Goal: Information Seeking & Learning: Learn about a topic

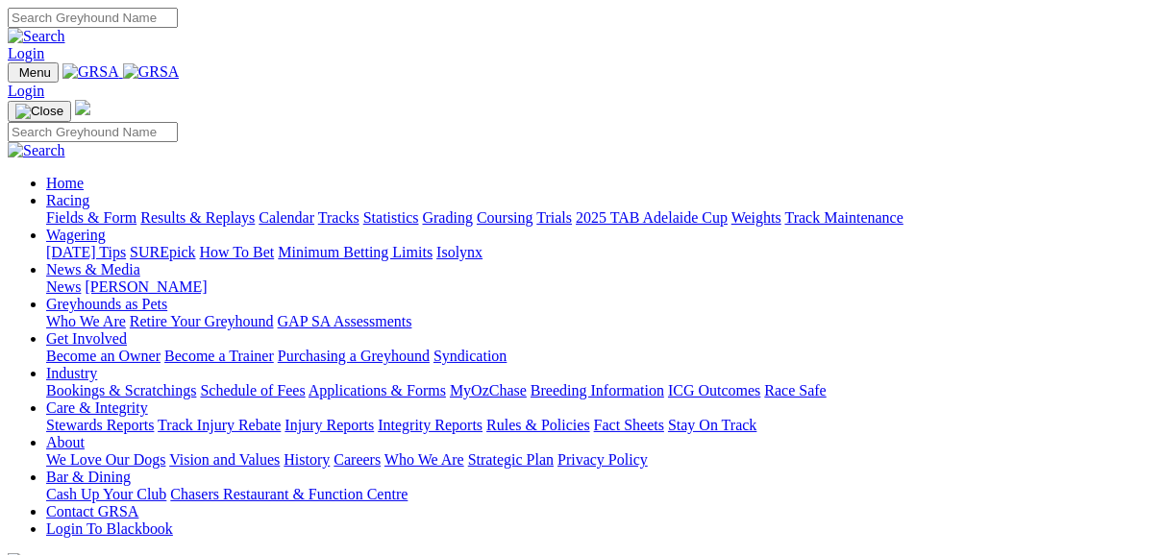
click at [255, 209] on link "Results & Replays" at bounding box center [197, 217] width 114 height 16
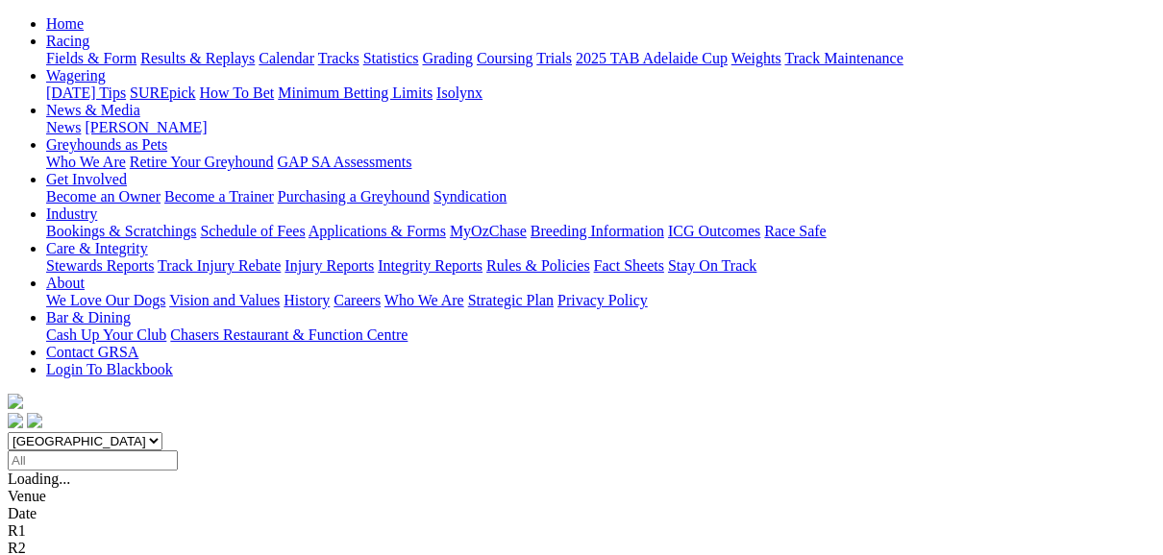
scroll to position [307, 0]
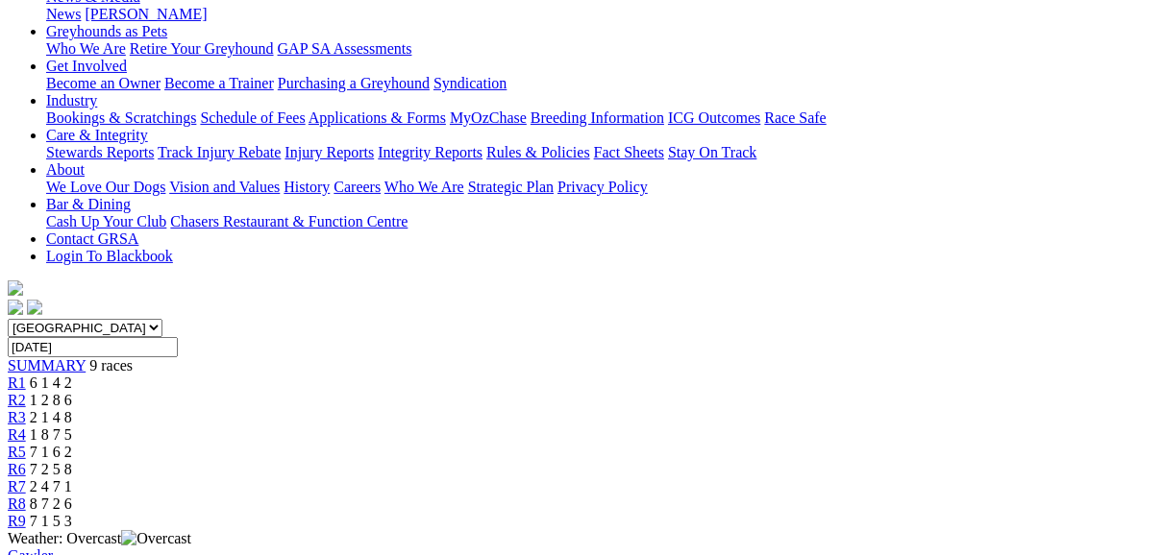
scroll to position [231, 0]
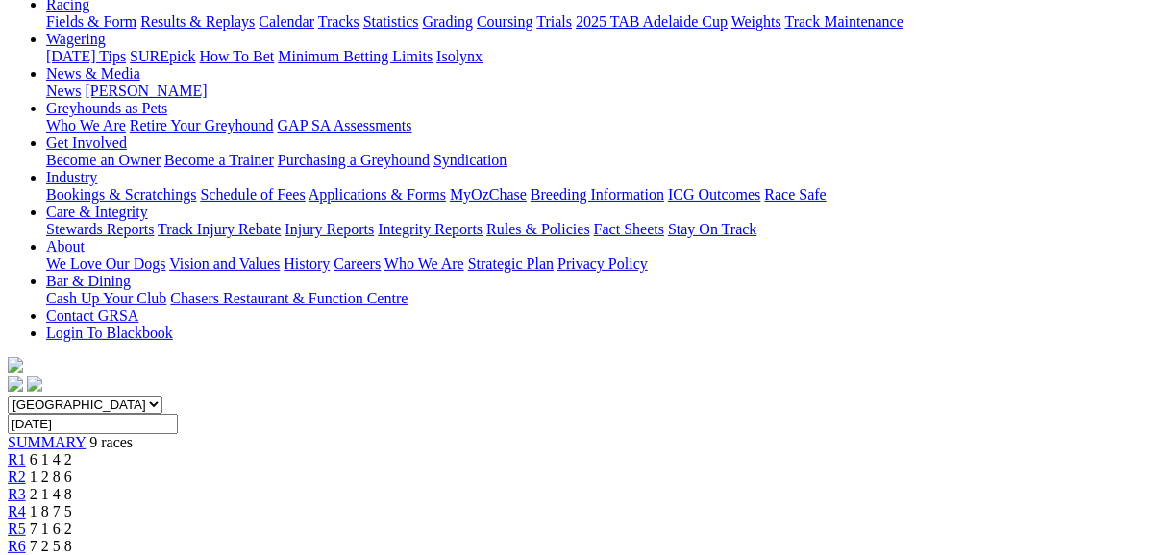
click at [341, 469] on div "R2 1 2 8 6" at bounding box center [581, 477] width 1147 height 17
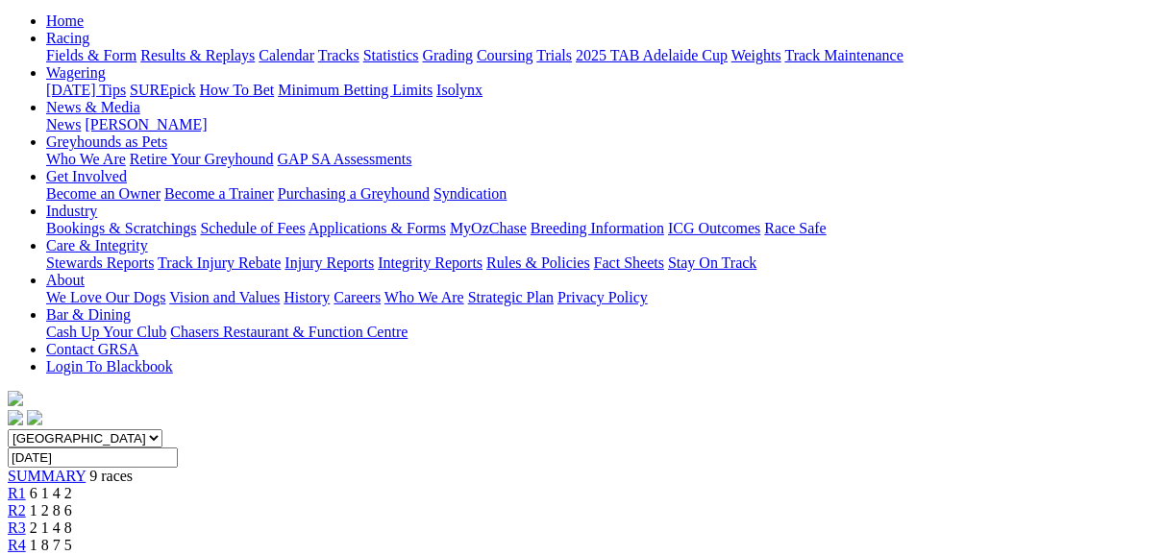
scroll to position [154, 0]
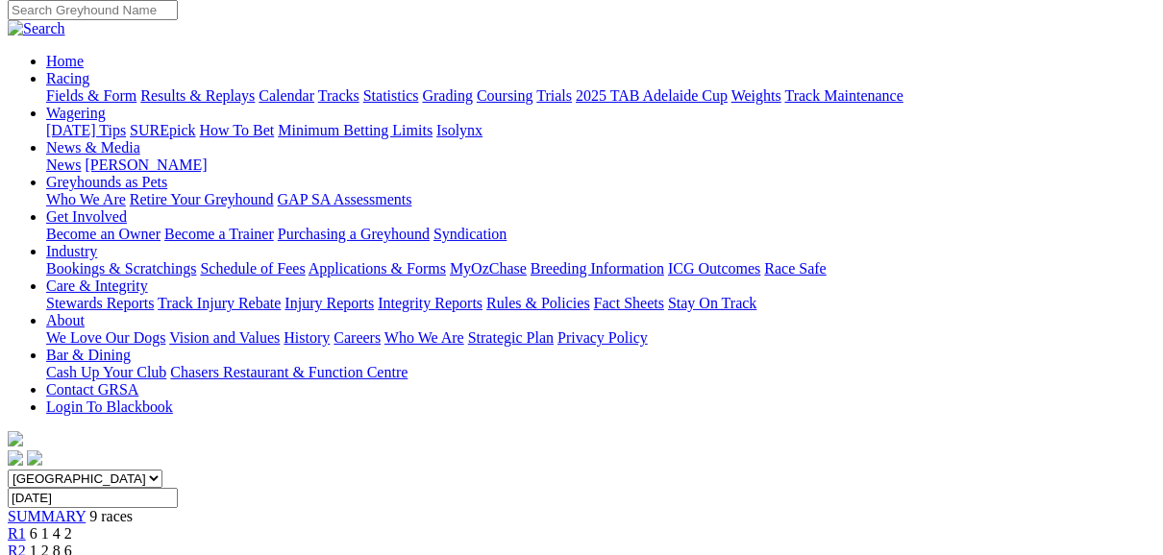
scroll to position [154, 0]
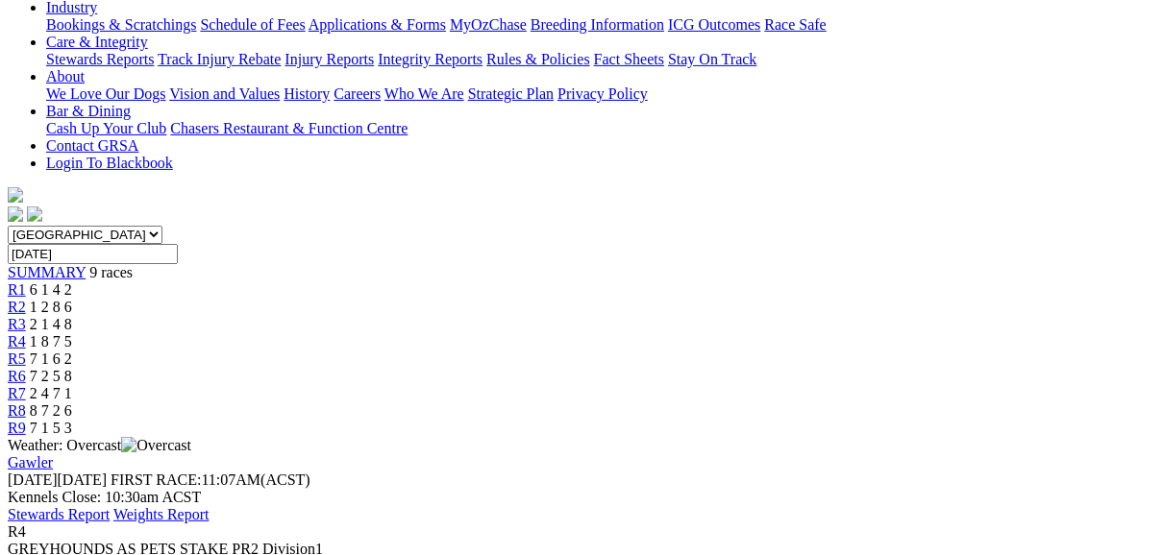
scroll to position [384, 0]
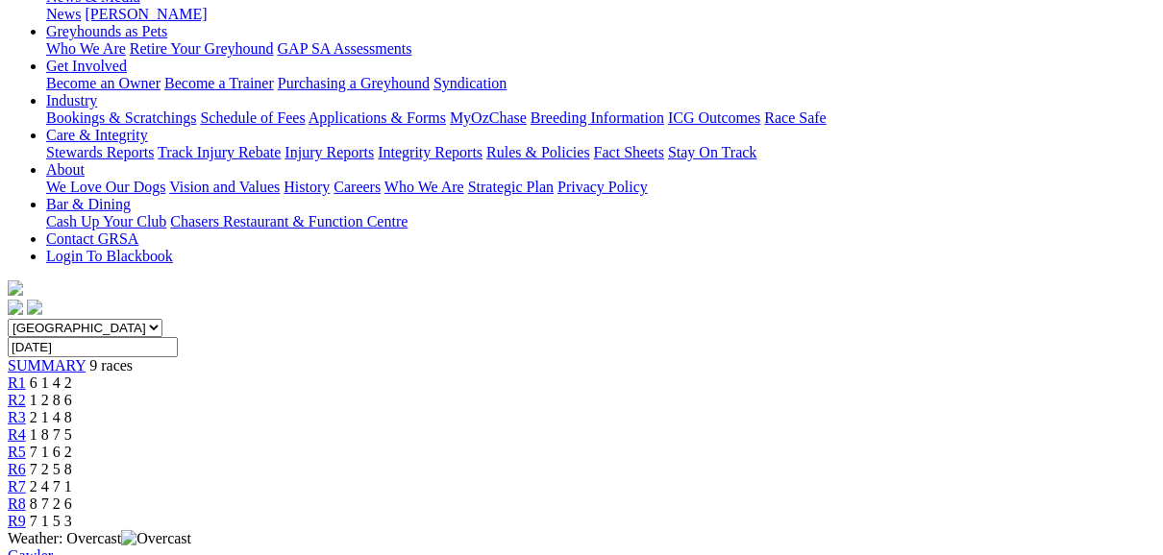
scroll to position [154, 0]
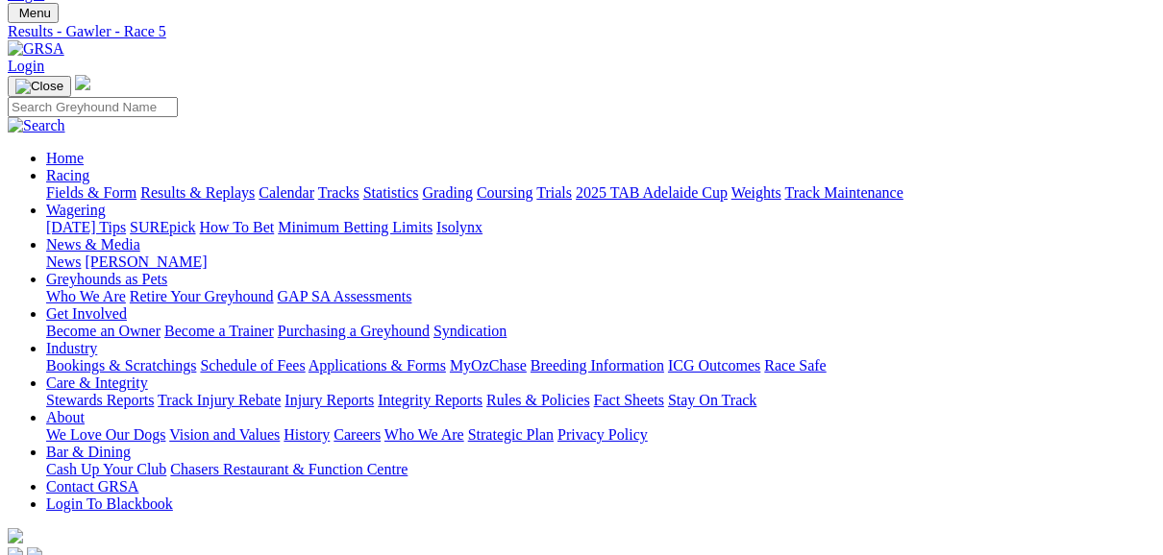
scroll to position [154, 0]
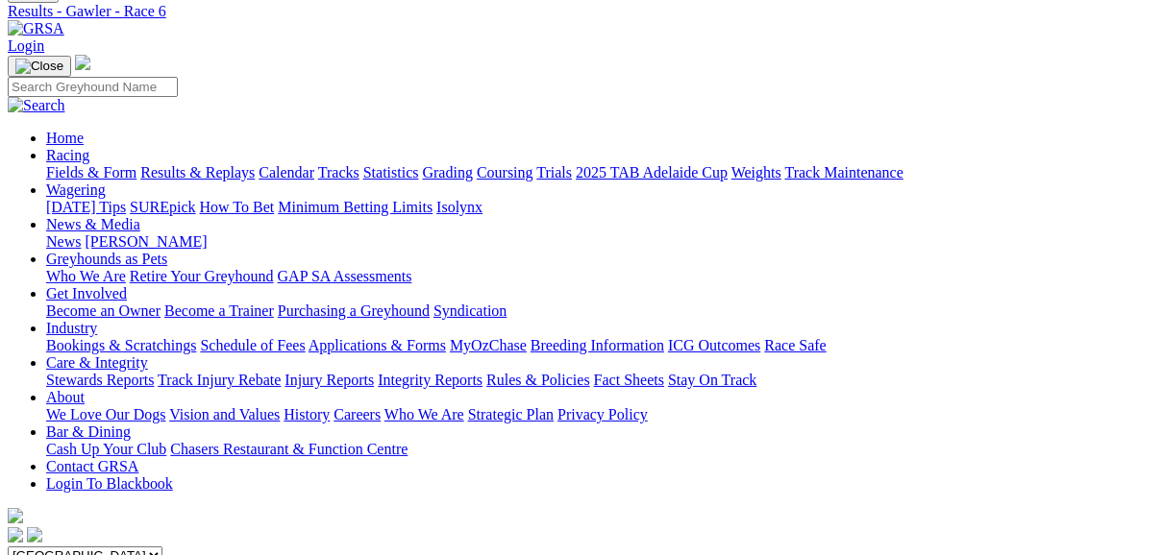
scroll to position [77, 0]
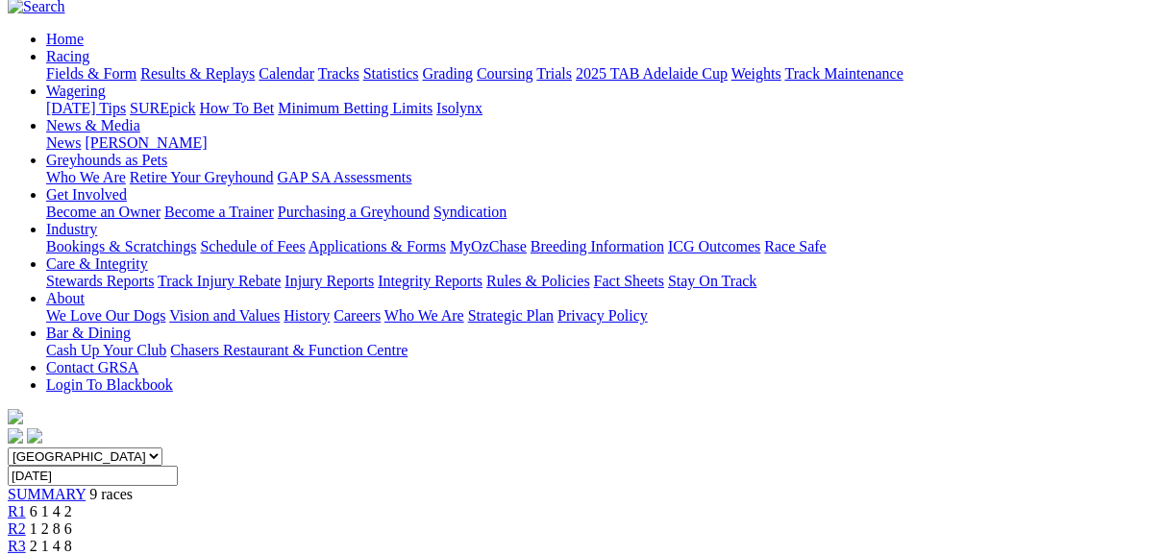
scroll to position [154, 0]
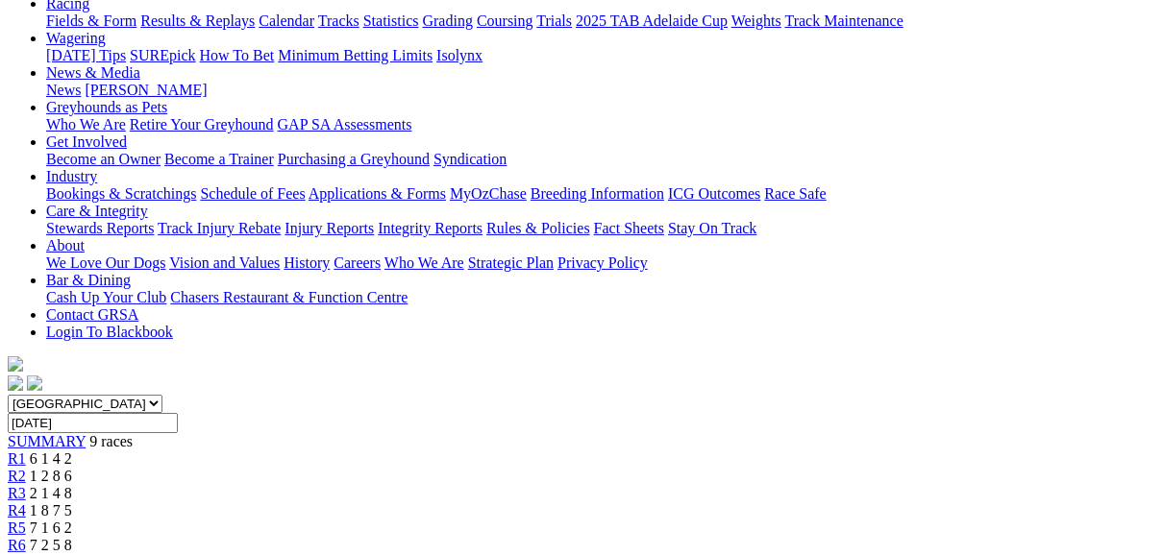
scroll to position [231, 0]
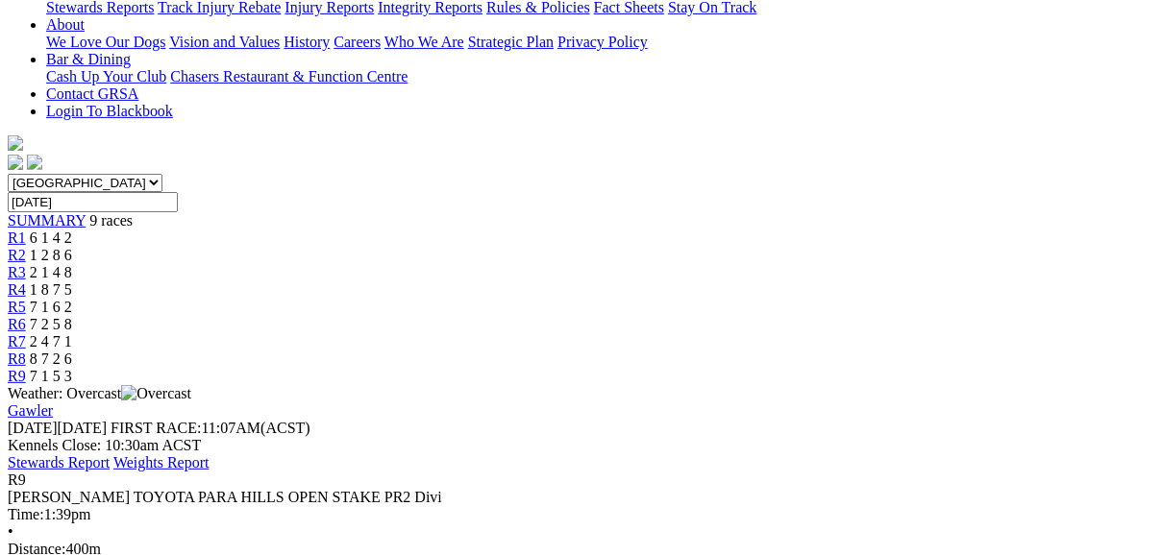
scroll to position [461, 0]
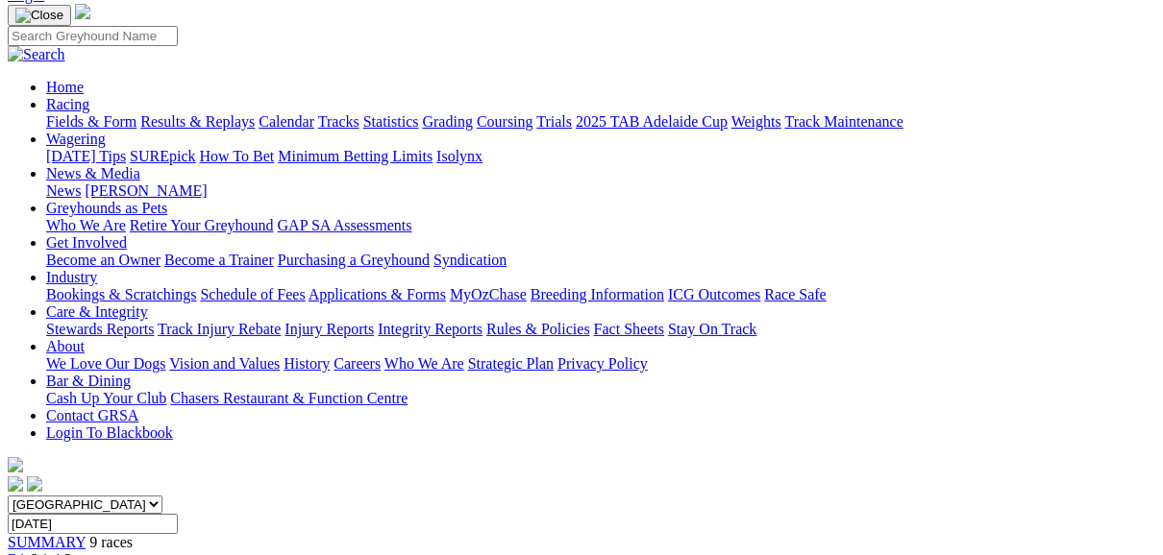
scroll to position [0, 0]
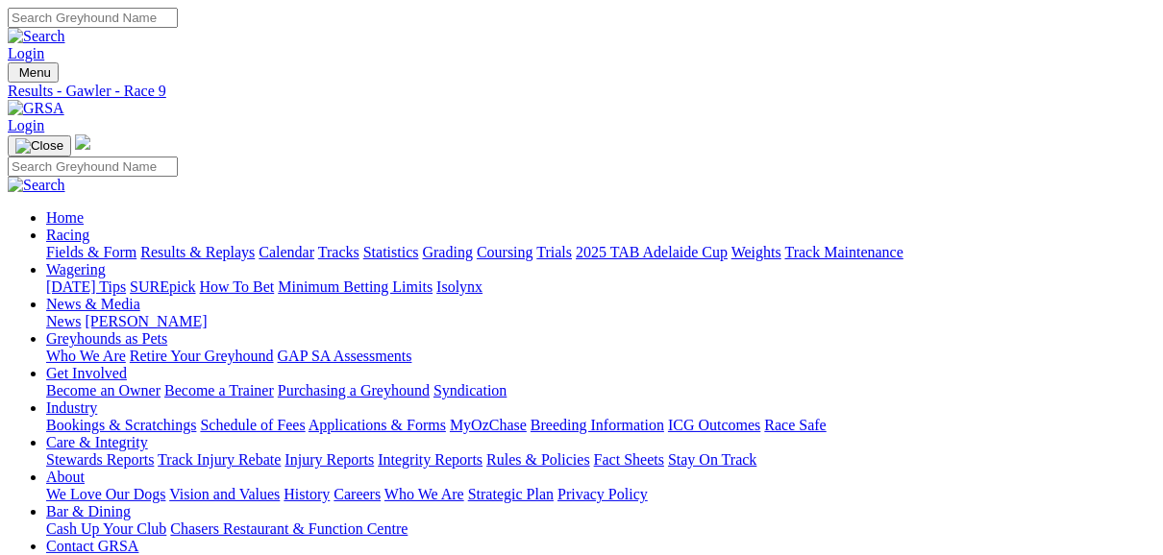
click at [255, 244] on link "Results & Replays" at bounding box center [197, 252] width 114 height 16
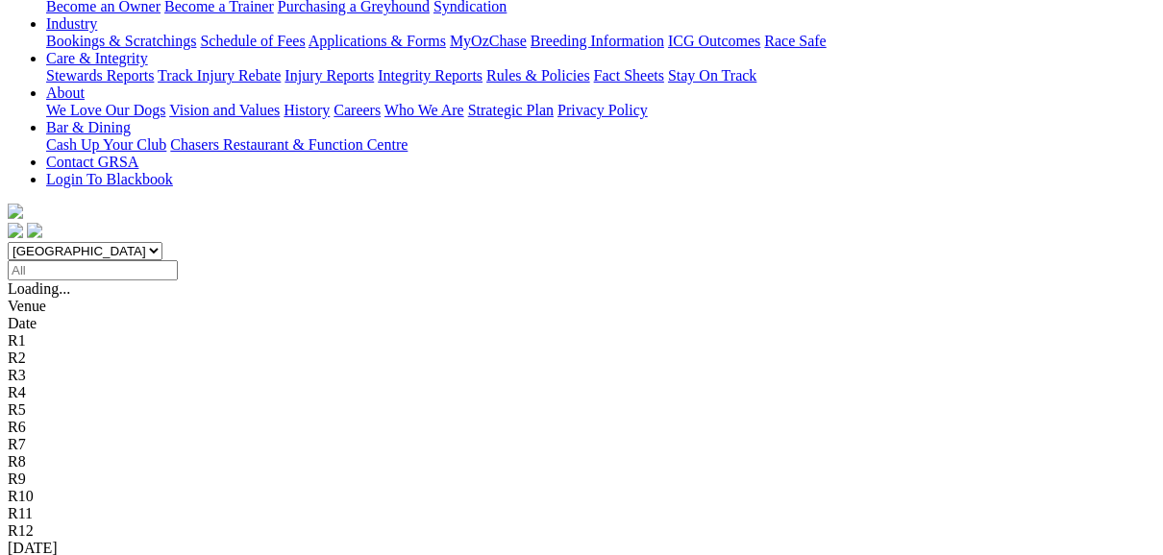
scroll to position [461, 0]
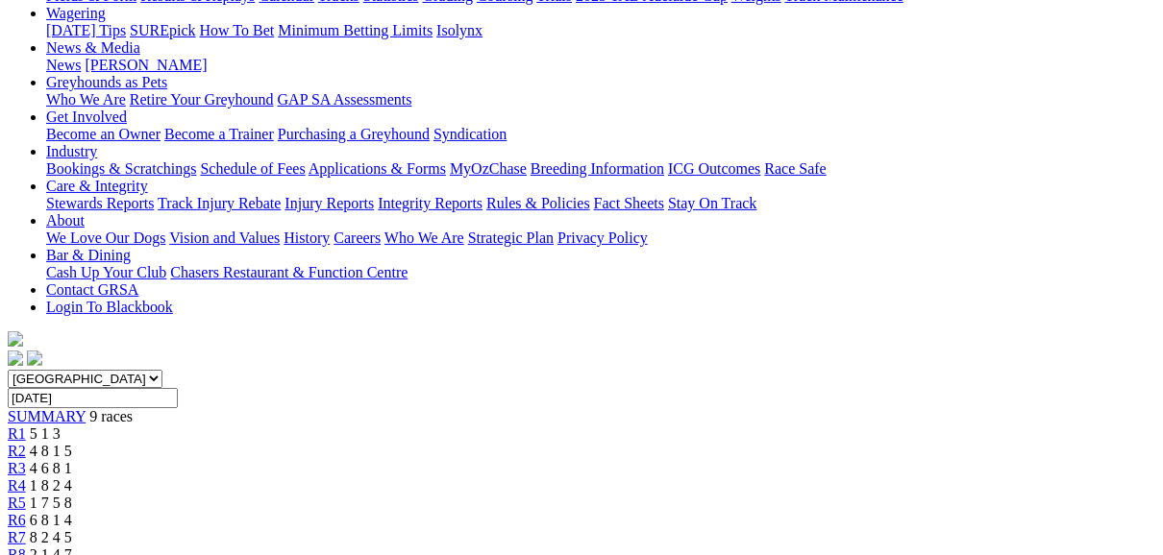
scroll to position [231, 0]
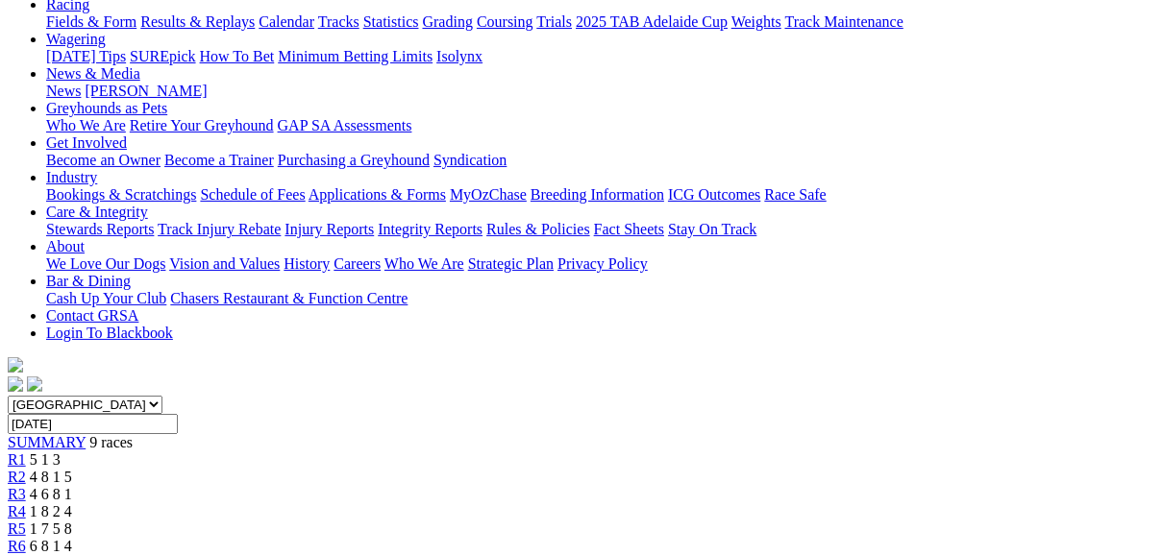
click at [26, 538] on span "R6" at bounding box center [17, 546] width 18 height 16
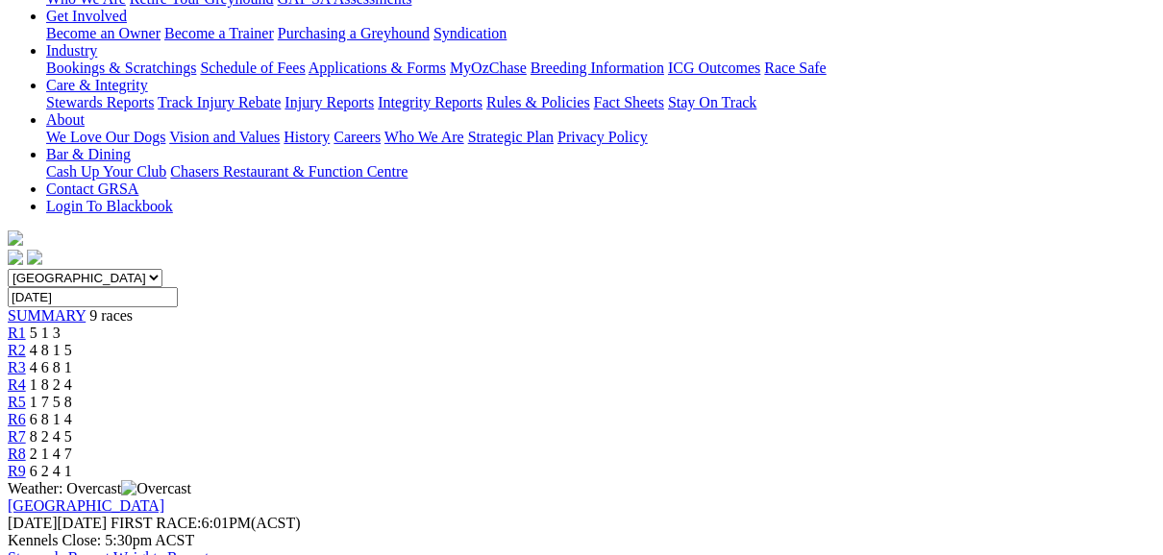
scroll to position [384, 0]
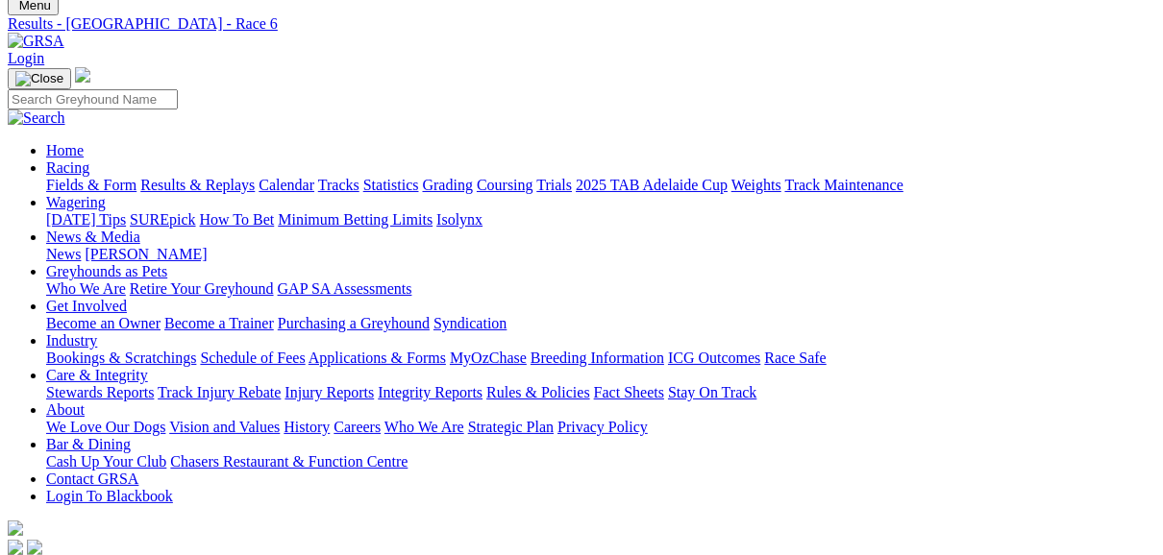
scroll to position [0, 0]
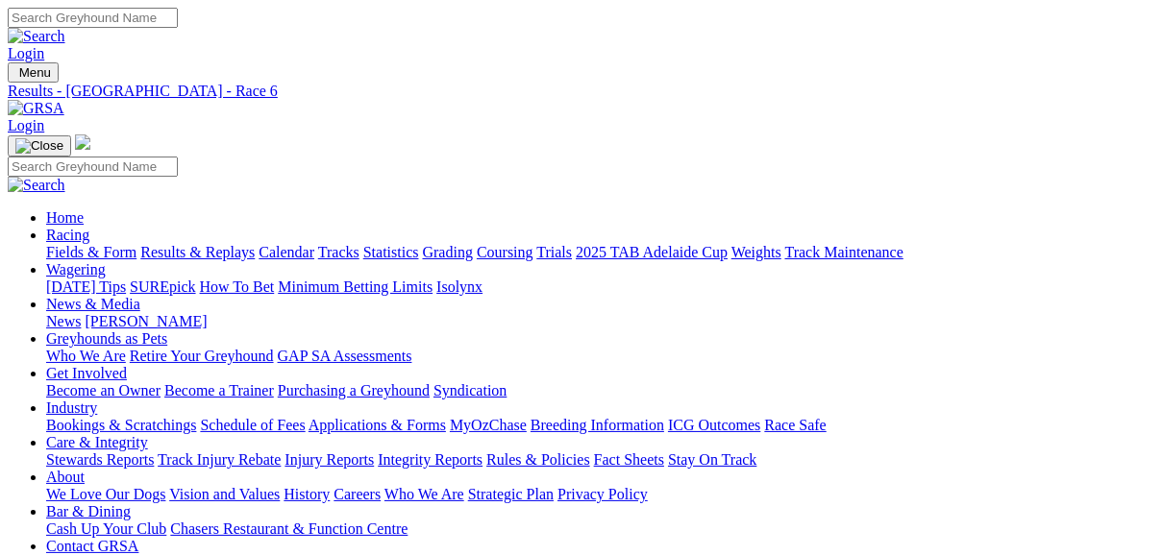
click at [95, 244] on link "Fields & Form" at bounding box center [91, 252] width 90 height 16
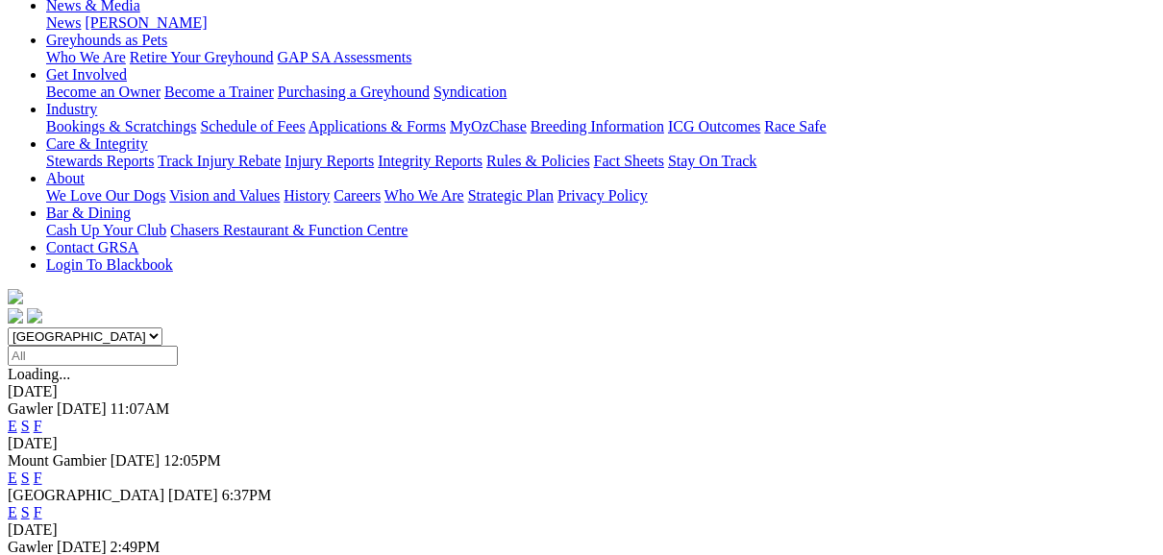
scroll to position [307, 0]
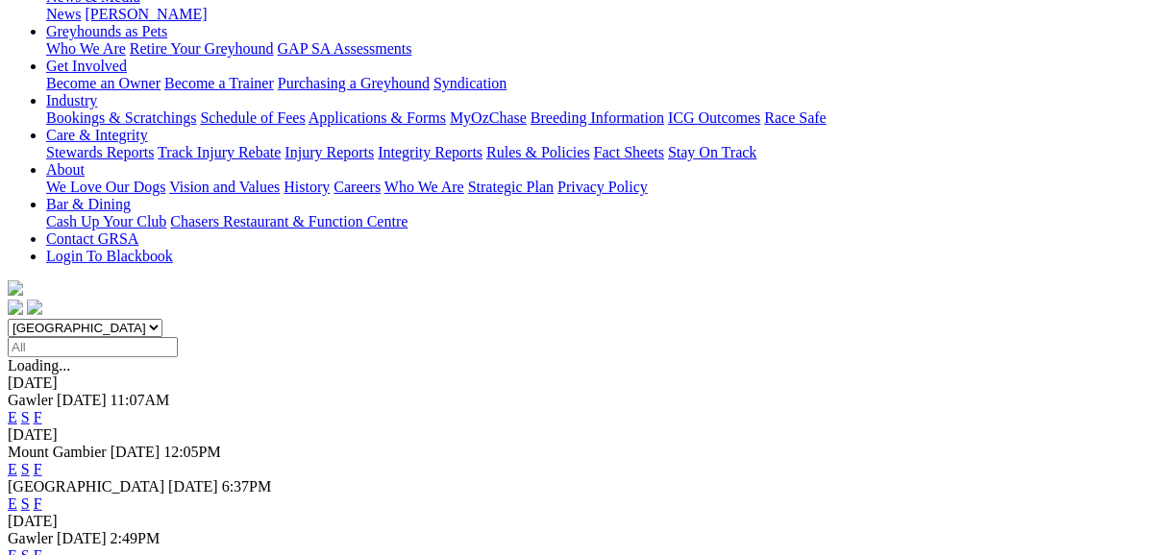
click at [42, 496] on link "F" at bounding box center [38, 504] width 9 height 16
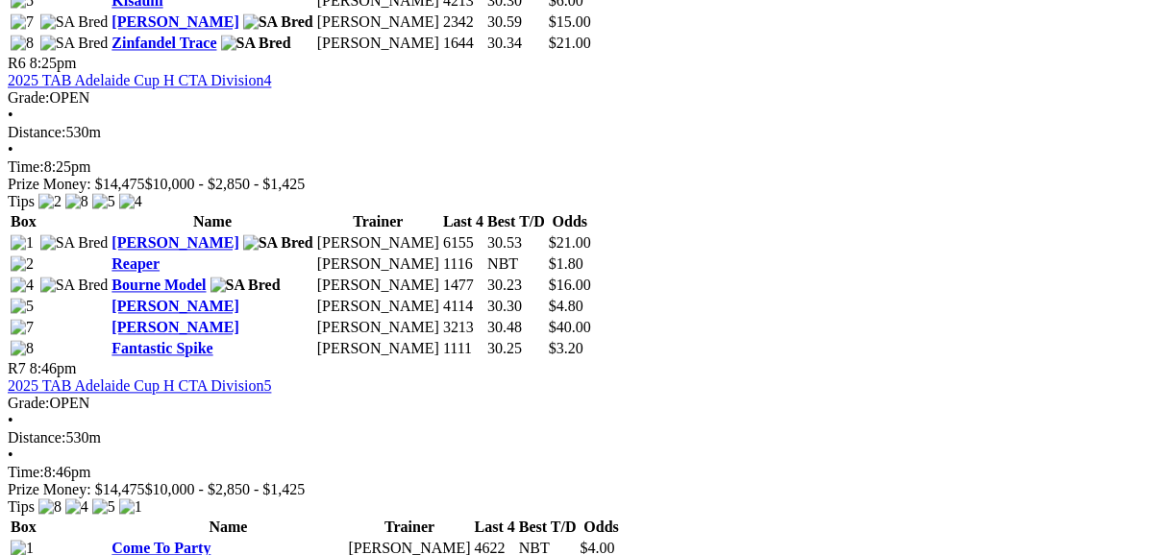
scroll to position [2537, 0]
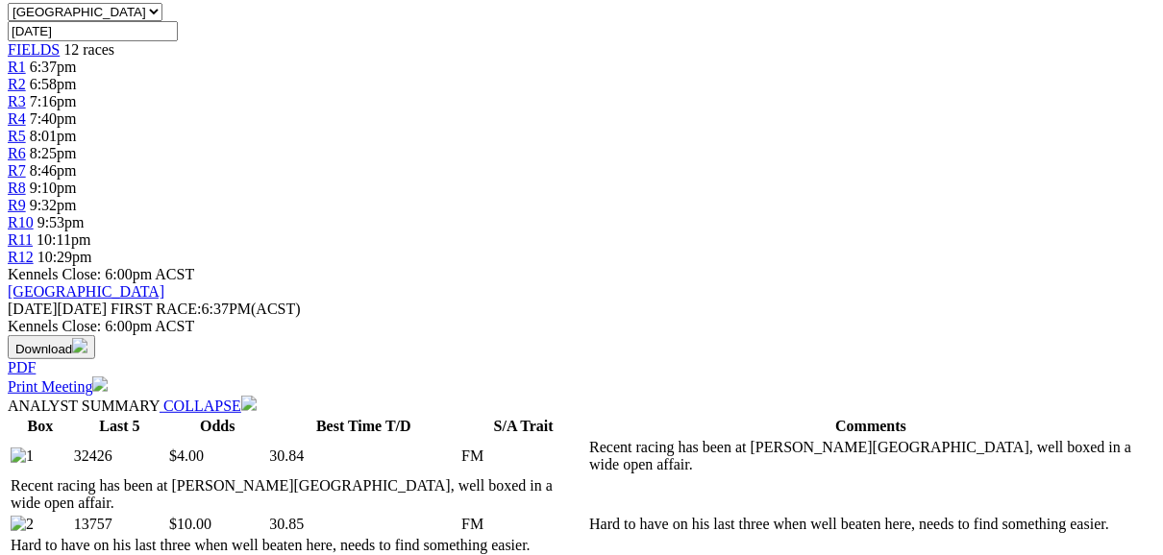
scroll to position [692, 0]
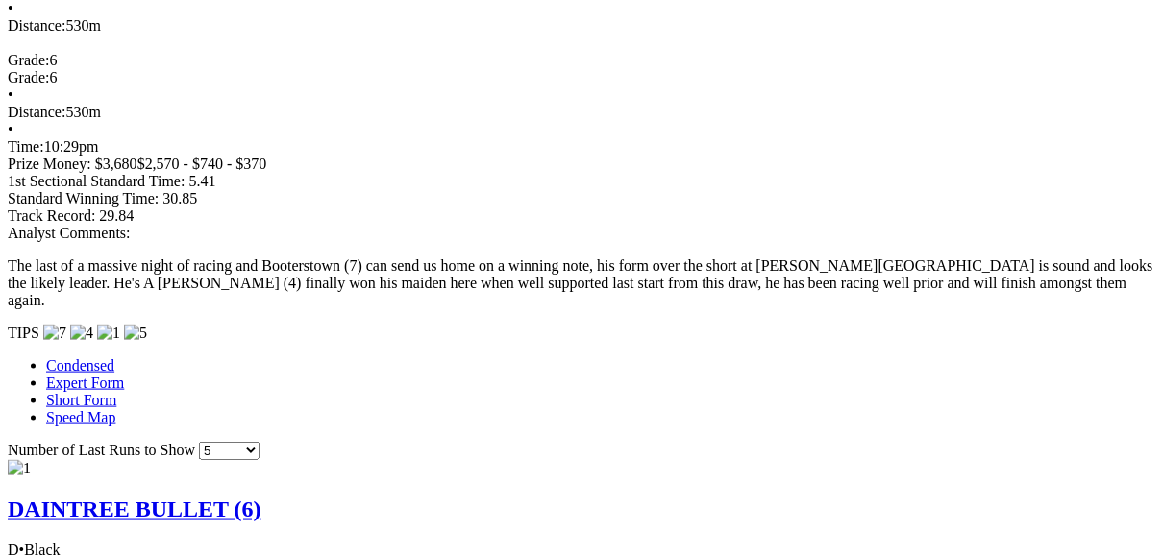
scroll to position [1614, 0]
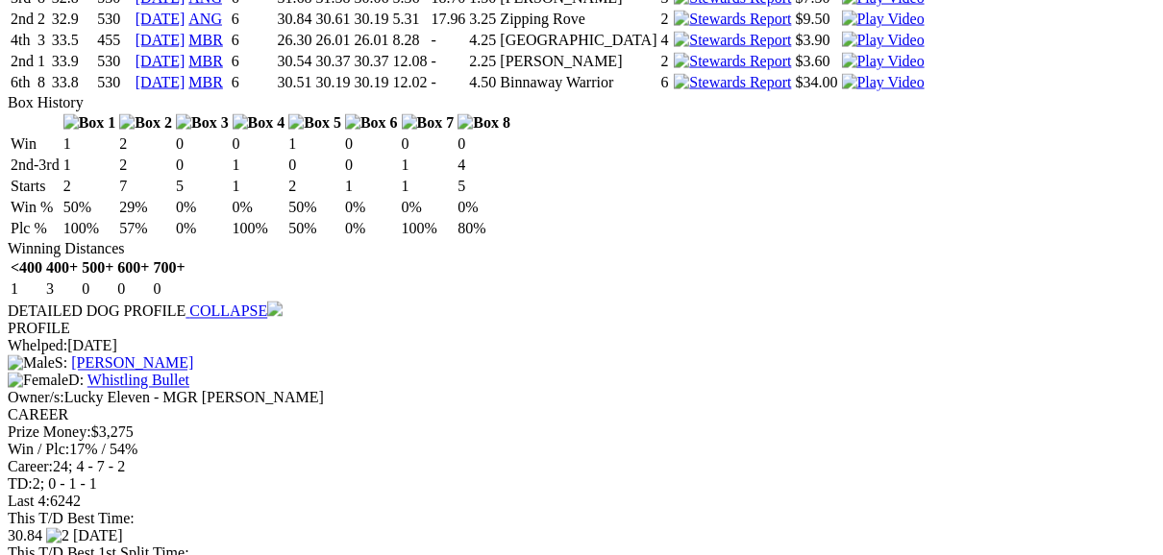
scroll to position [2229, 0]
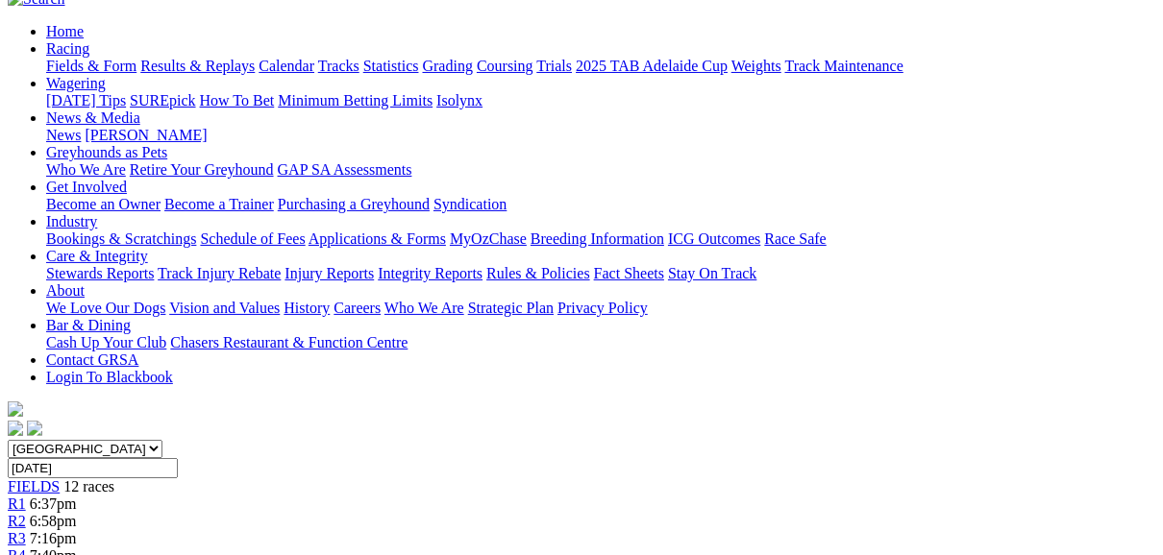
scroll to position [154, 0]
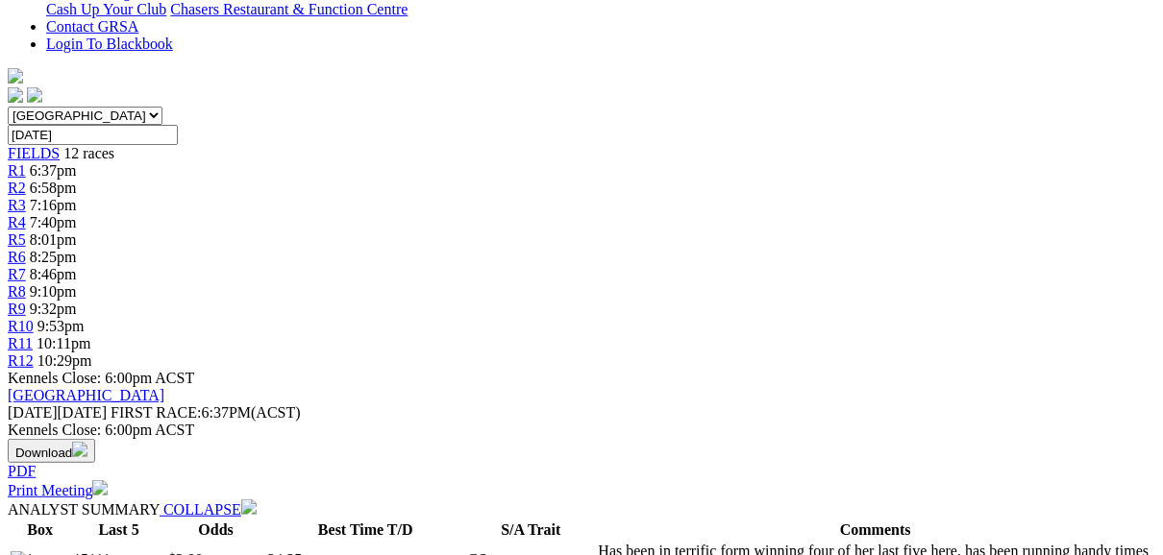
scroll to position [538, 0]
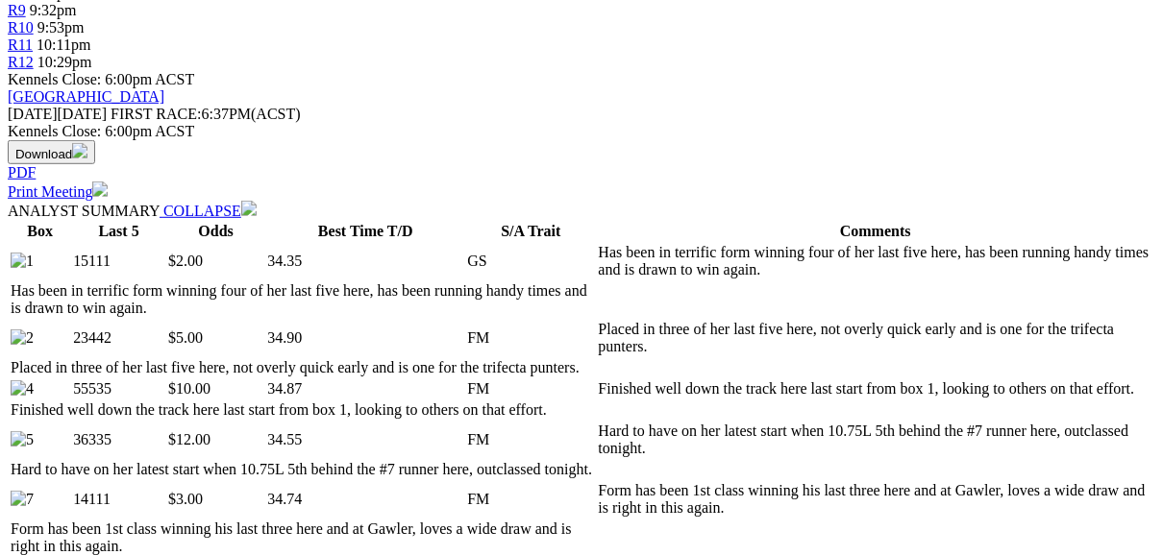
scroll to position [846, 0]
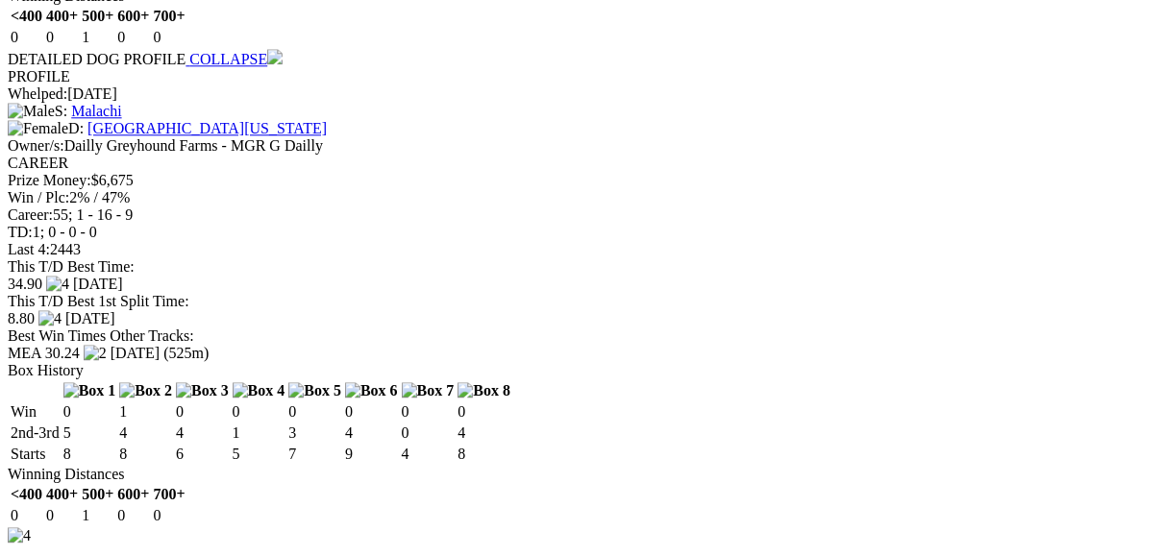
scroll to position [3305, 0]
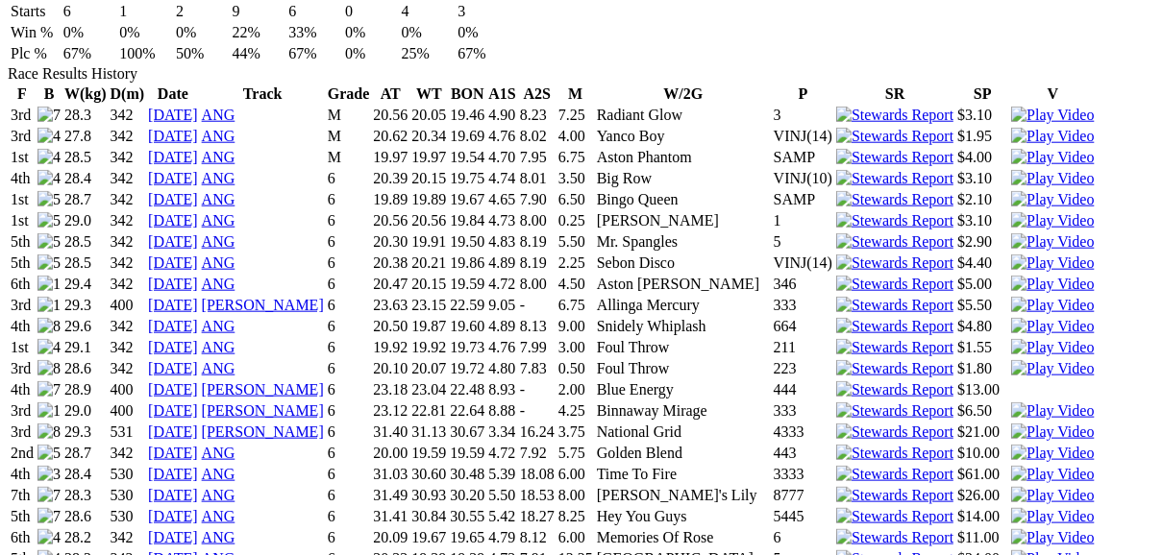
scroll to position [1307, 0]
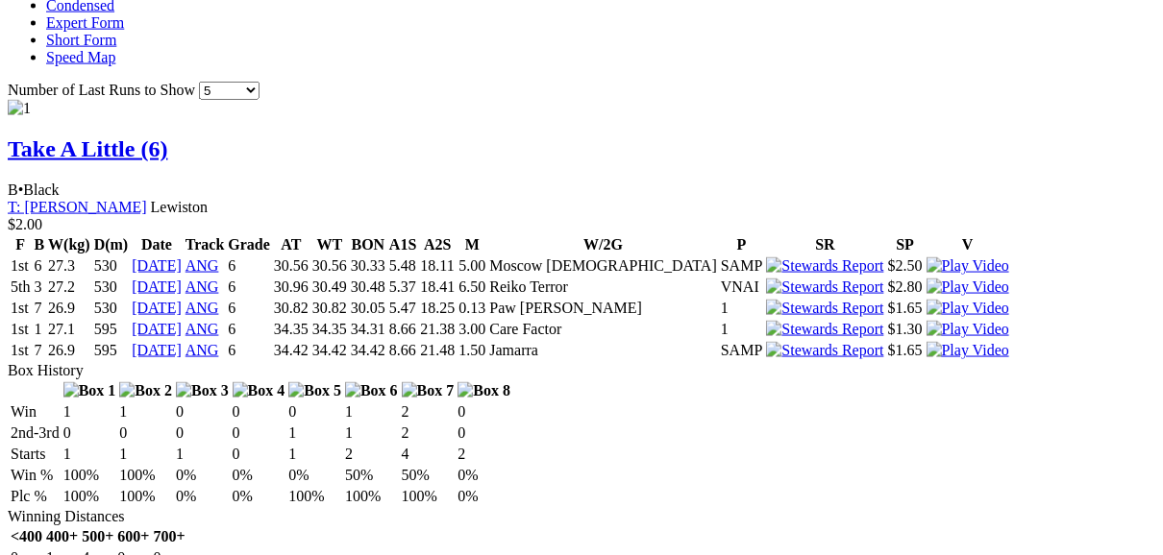
scroll to position [1845, 0]
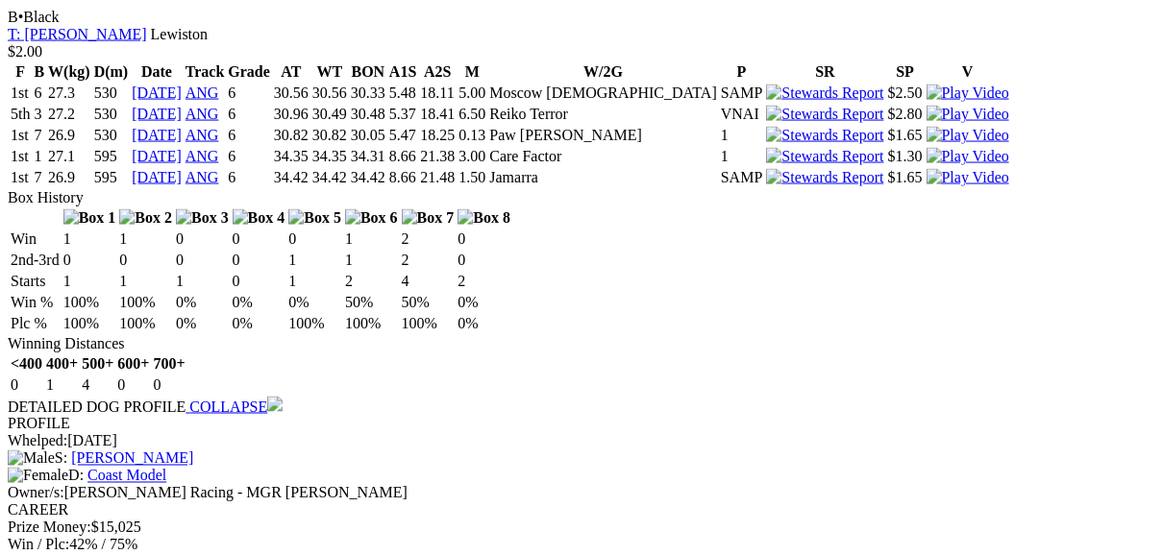
scroll to position [2152, 0]
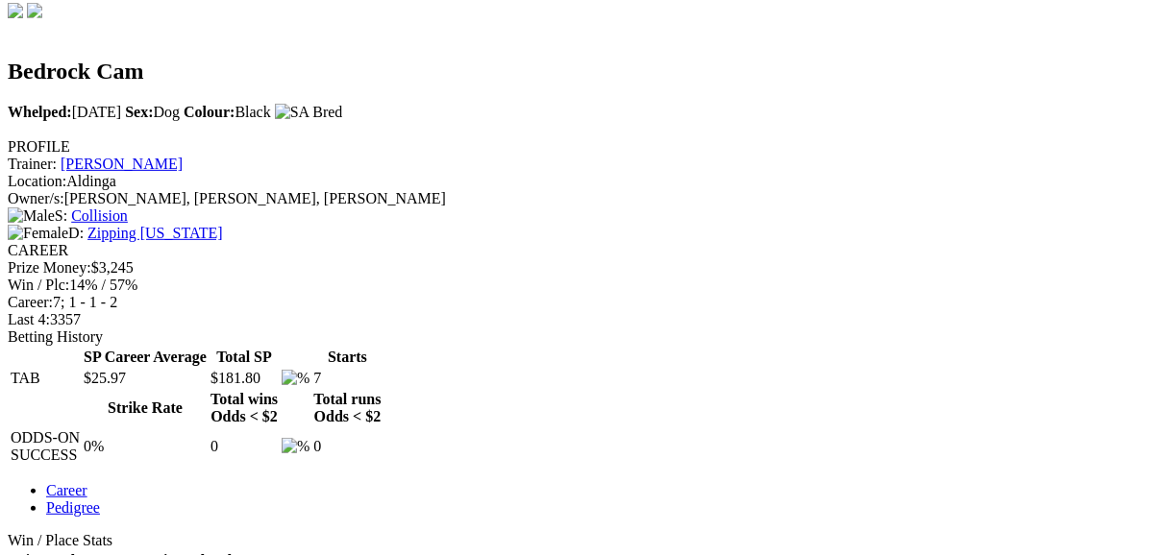
scroll to position [615, 0]
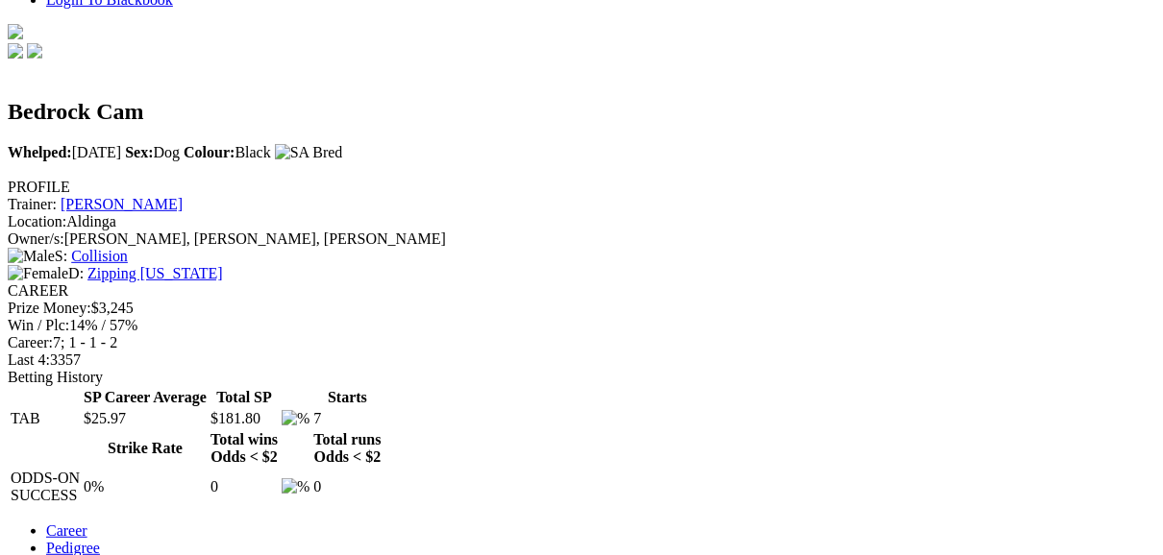
scroll to position [461, 0]
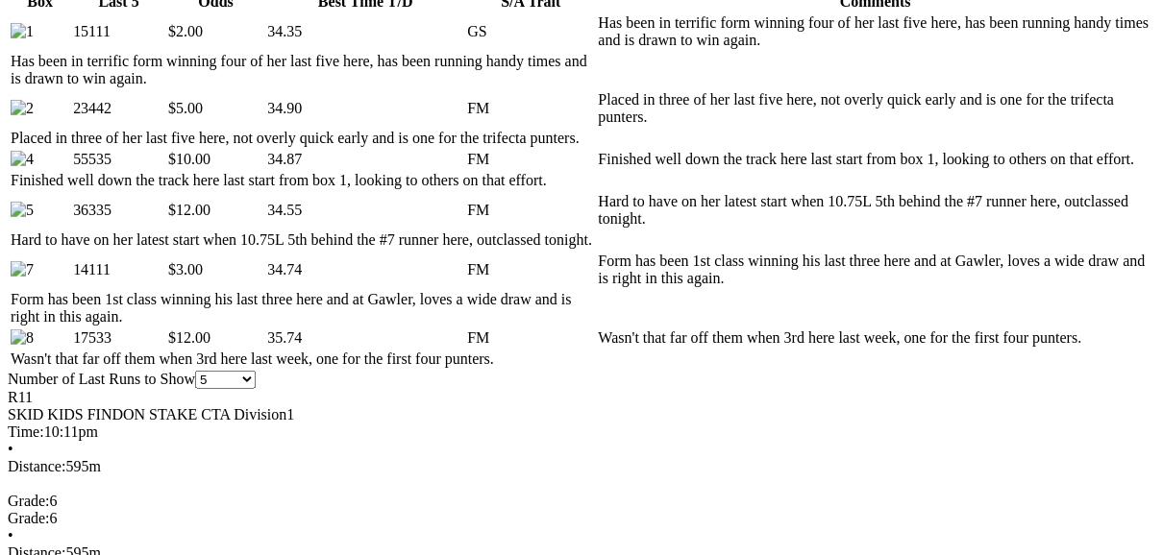
scroll to position [1076, 0]
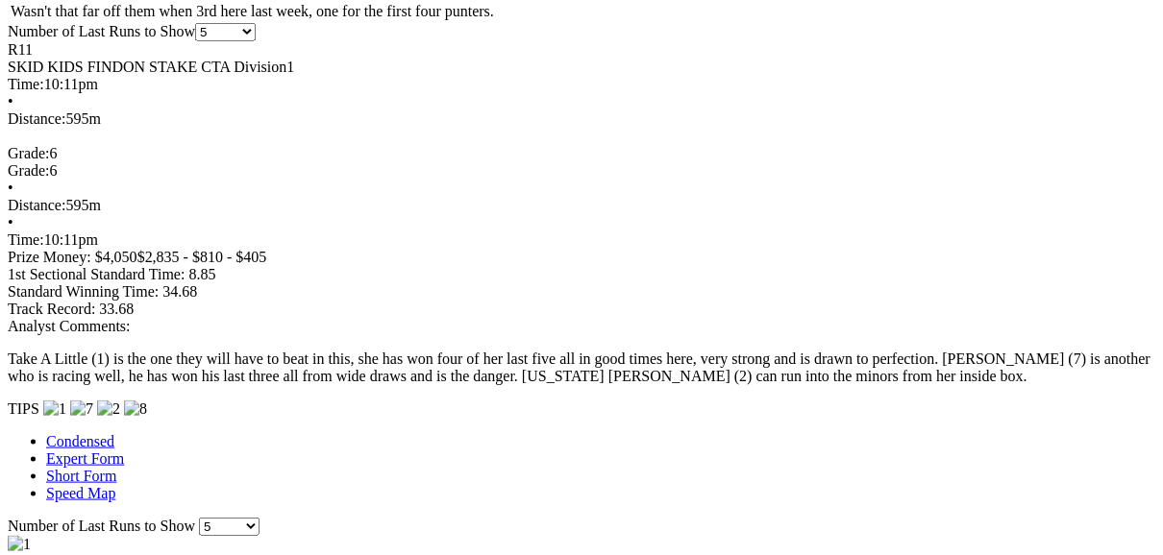
scroll to position [1537, 0]
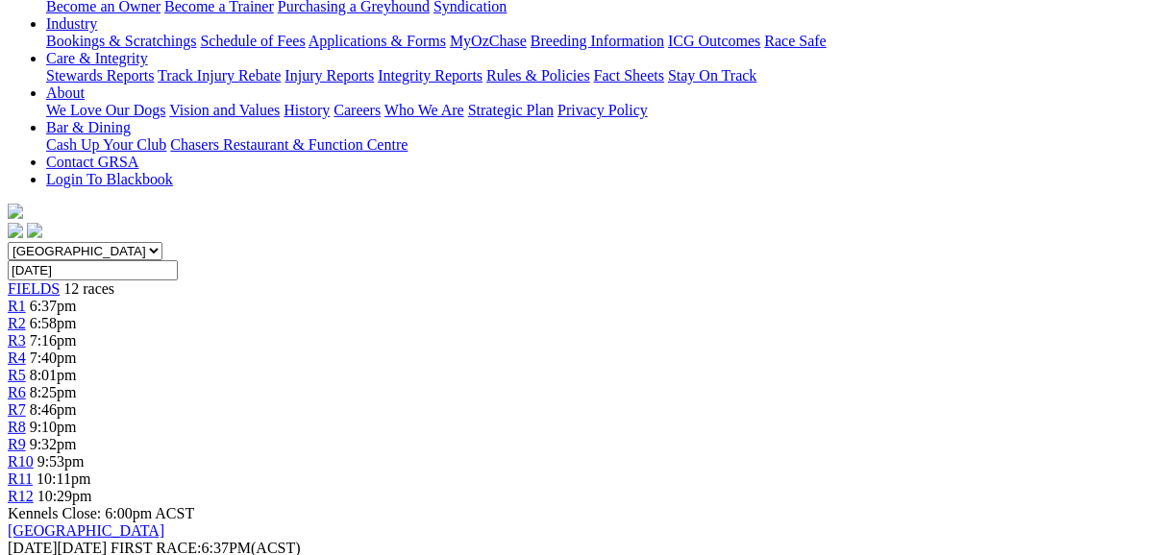
scroll to position [154, 0]
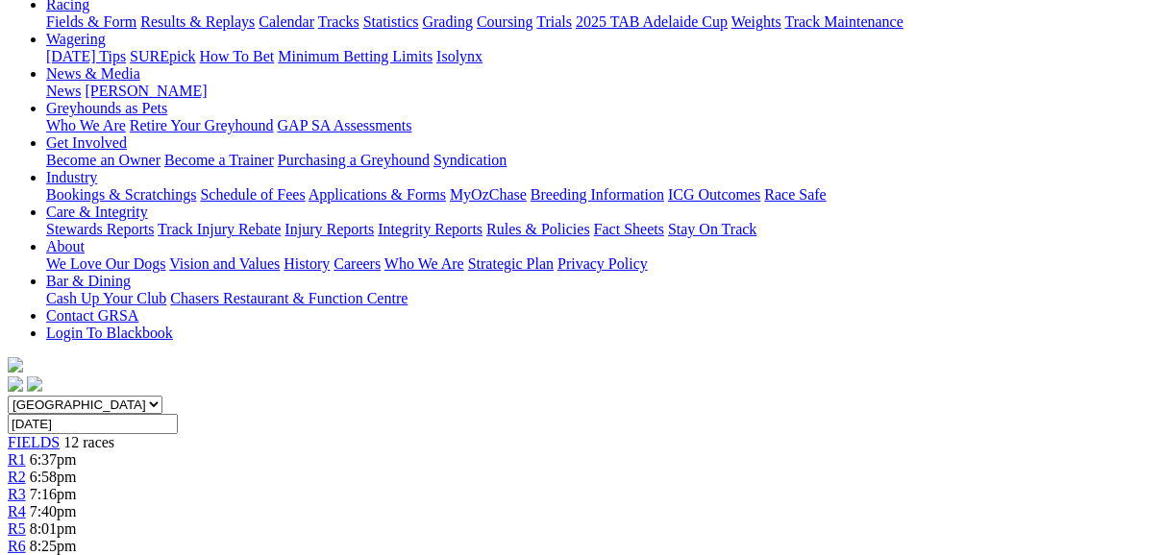
scroll to position [154, 0]
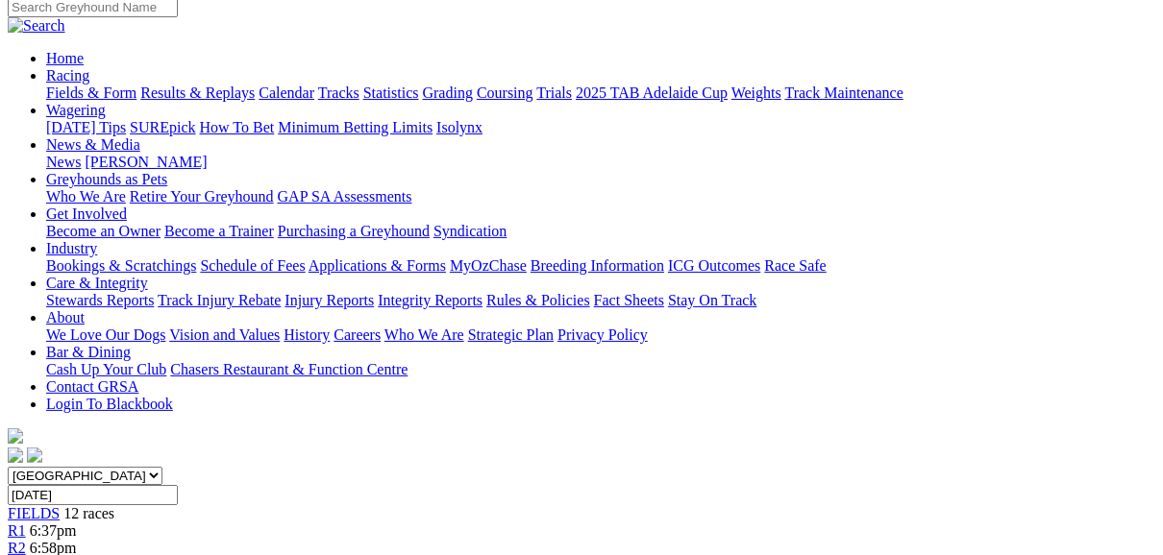
scroll to position [154, 0]
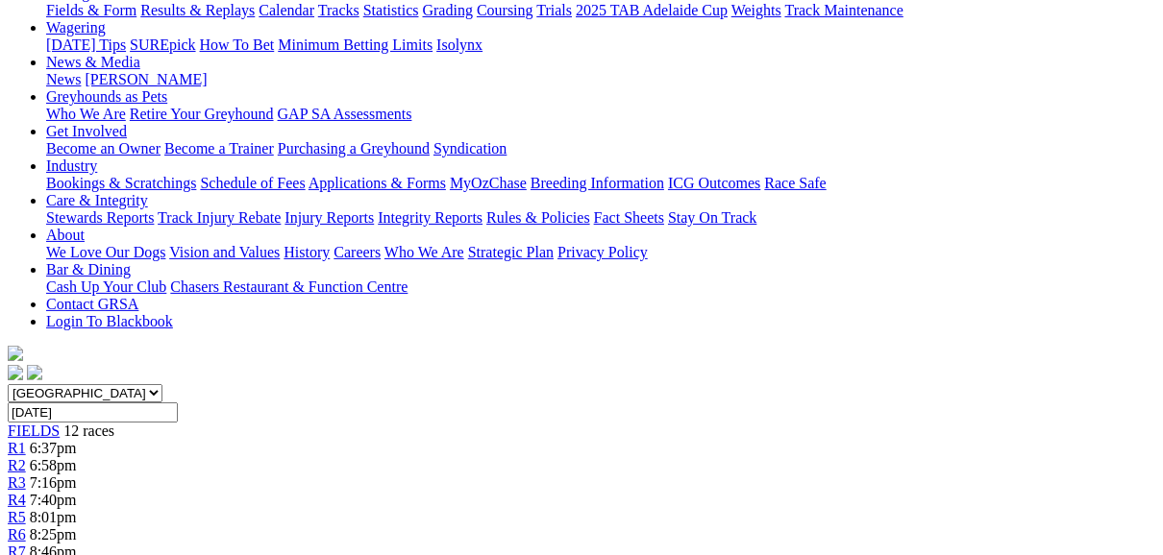
scroll to position [154, 0]
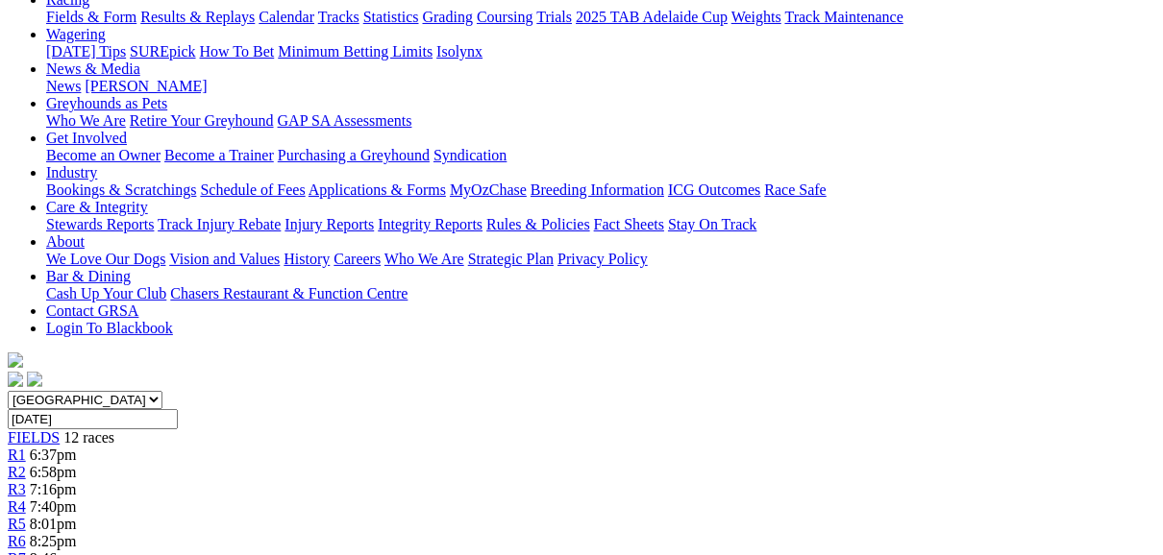
scroll to position [154, 0]
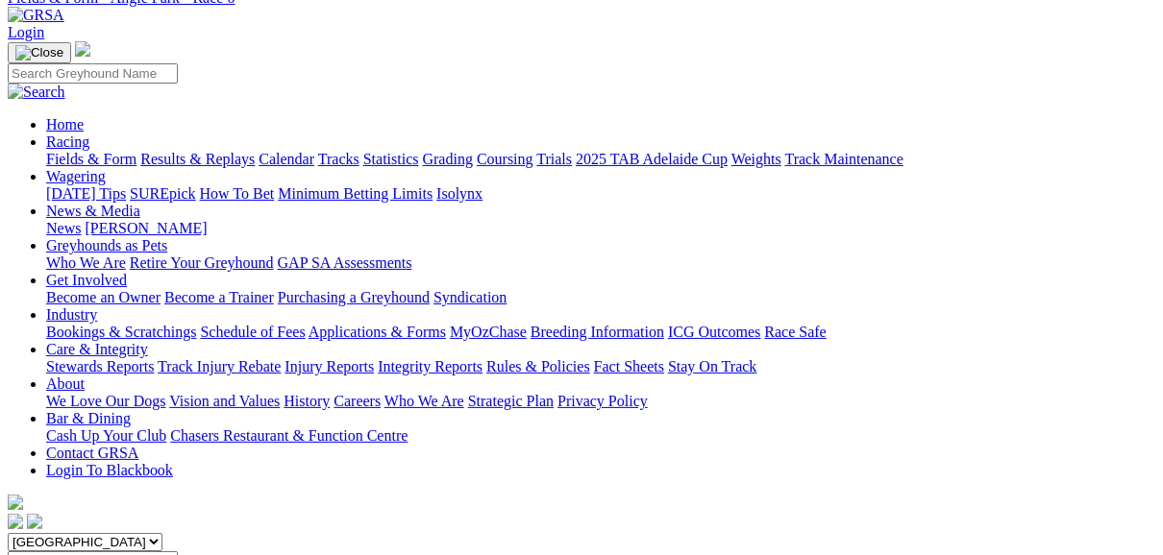
scroll to position [77, 0]
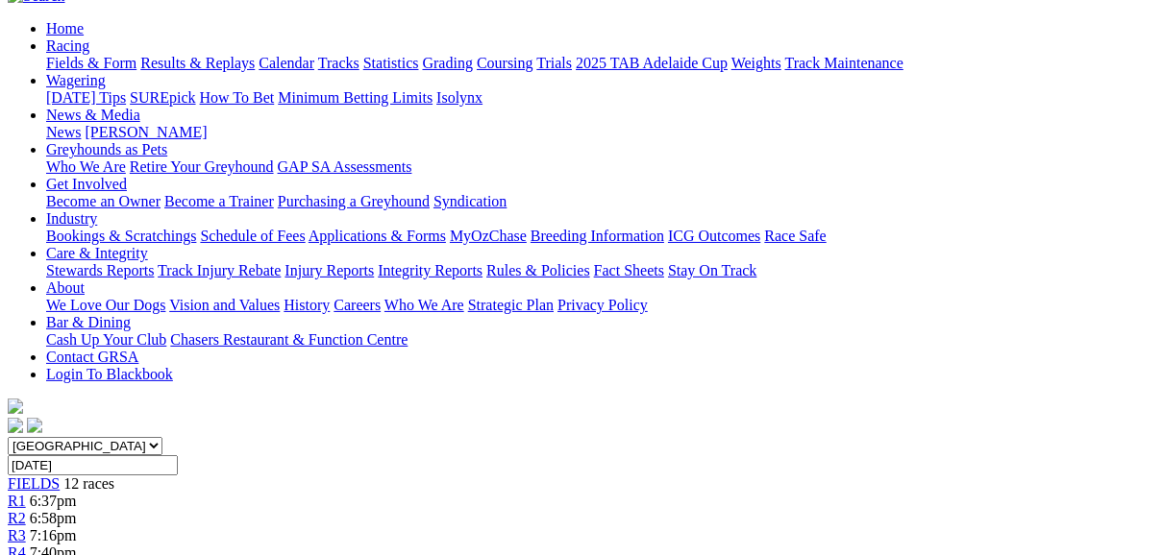
scroll to position [154, 0]
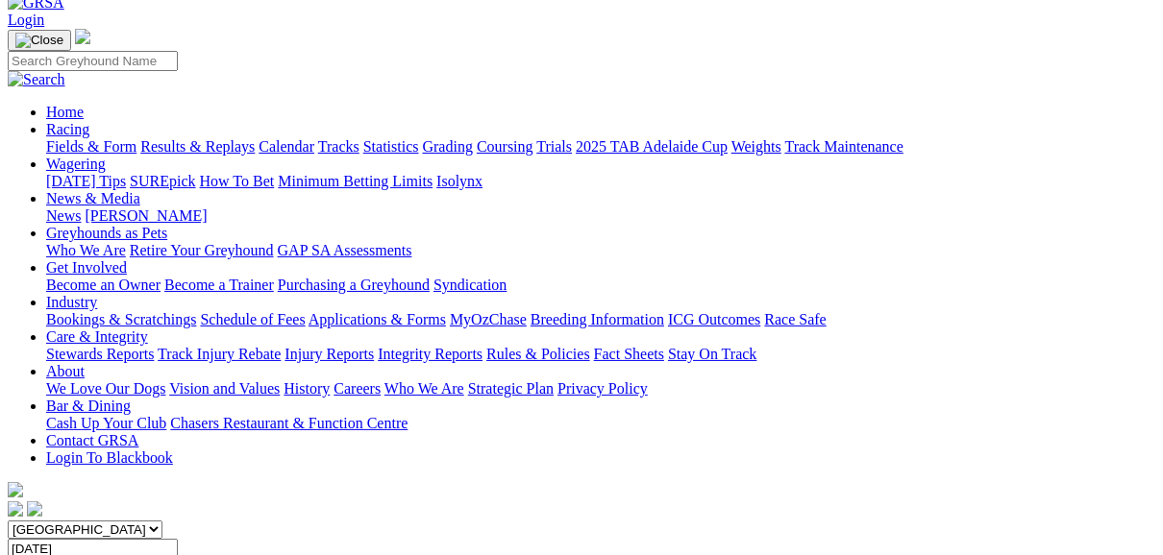
scroll to position [77, 0]
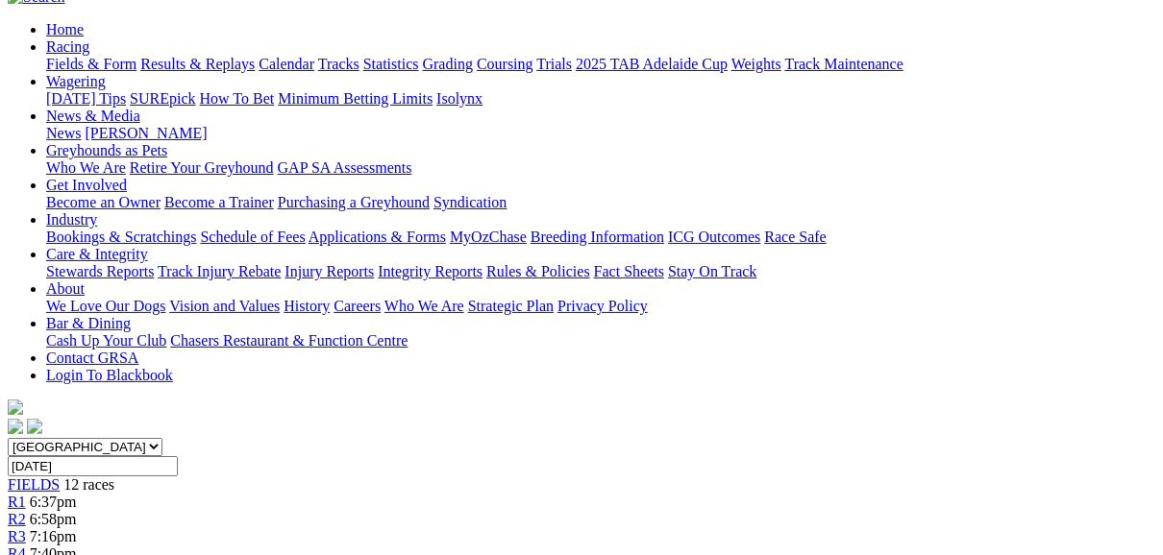
scroll to position [154, 0]
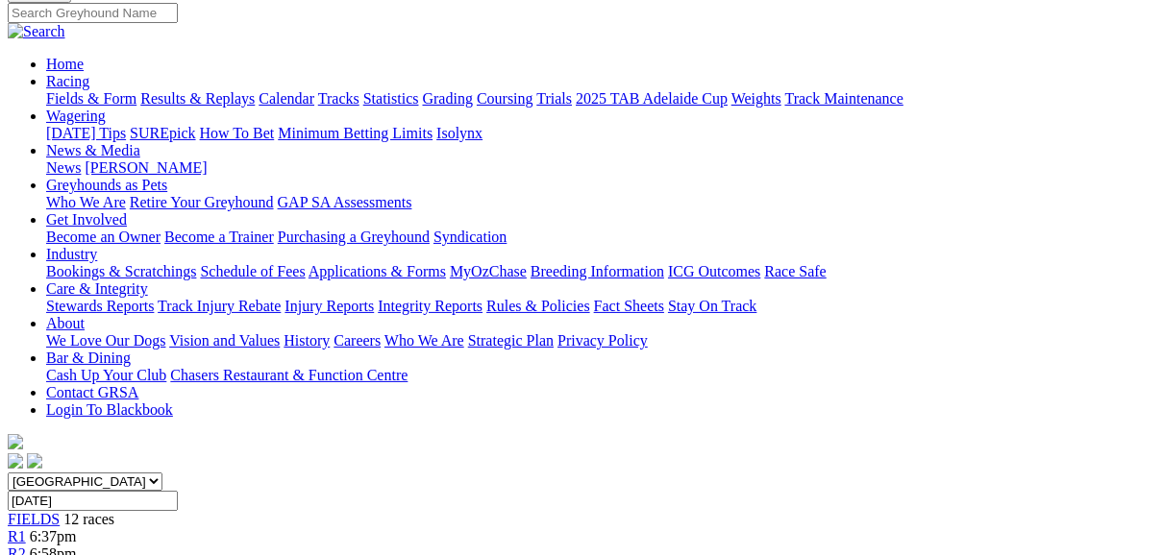
click at [26, 546] on span "R2" at bounding box center [17, 554] width 18 height 16
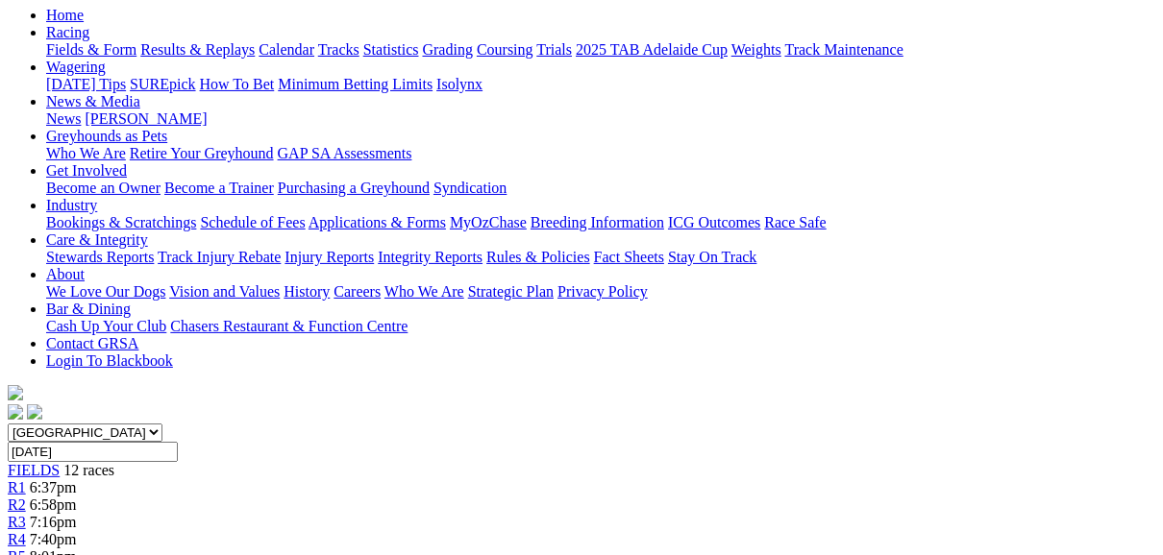
scroll to position [154, 0]
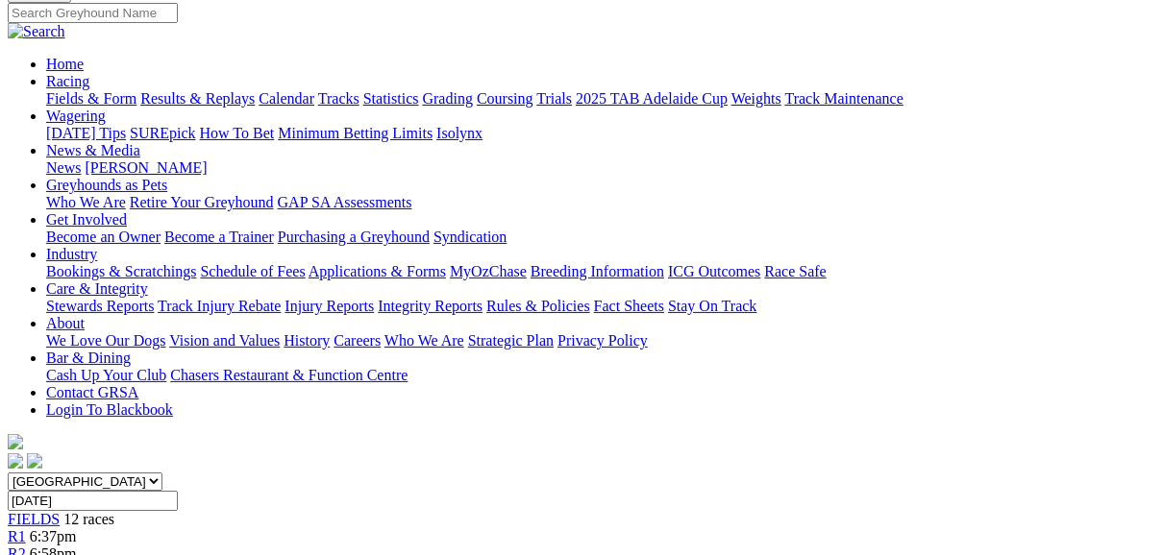
click at [26, 528] on span "R1" at bounding box center [17, 536] width 18 height 16
